Goal: Task Accomplishment & Management: Complete application form

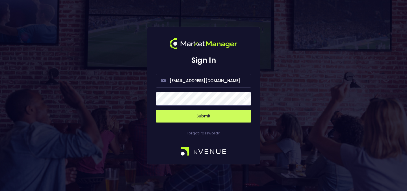
click at [213, 90] on form "[EMAIL_ADDRESS][DOMAIN_NAME] Submit" at bounding box center [204, 94] width 96 height 55
click at [220, 83] on input "[EMAIL_ADDRESS][DOMAIN_NAME]" at bounding box center [204, 81] width 96 height 14
click at [282, 126] on div "Sign In nvenue@nvenuebetradar.com Submit Forgot Password?" at bounding box center [203, 95] width 407 height 191
click at [213, 83] on input "[EMAIL_ADDRESS][DOMAIN_NAME]" at bounding box center [204, 81] width 96 height 14
type input "nvenue@nvenuebetratdar.com"
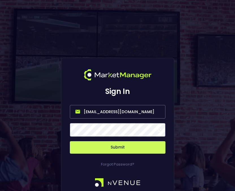
click at [116, 113] on input "[EMAIL_ADDRESS][DOMAIN_NAME]" at bounding box center [118, 112] width 96 height 14
type input "[EMAIL_ADDRESS][DOMAIN_NAME]"
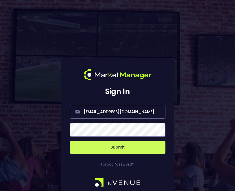
click at [111, 149] on button "Submit" at bounding box center [118, 147] width 96 height 12
